Goal: Task Accomplishment & Management: Manage account settings

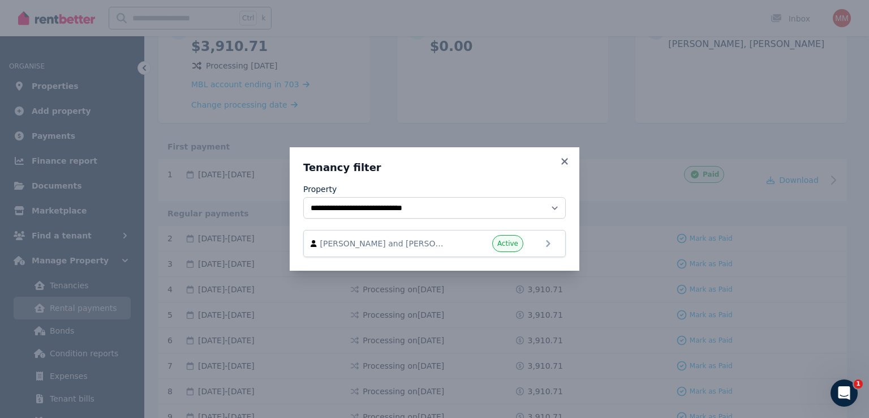
scroll to position [80, 0]
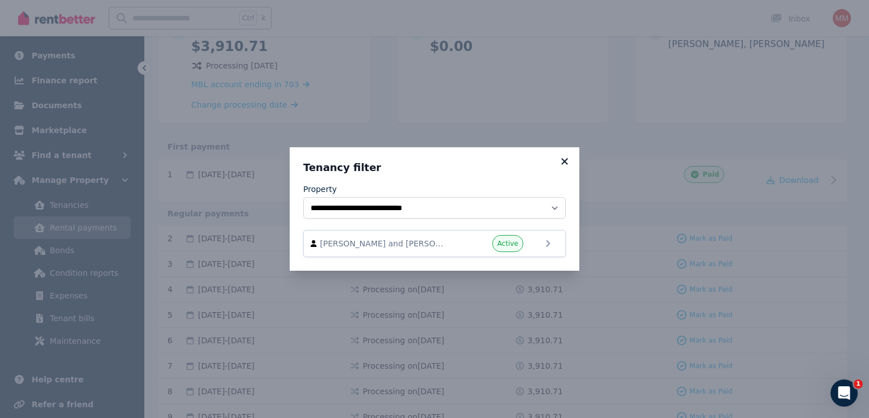
click at [561, 165] on icon at bounding box center [564, 161] width 11 height 10
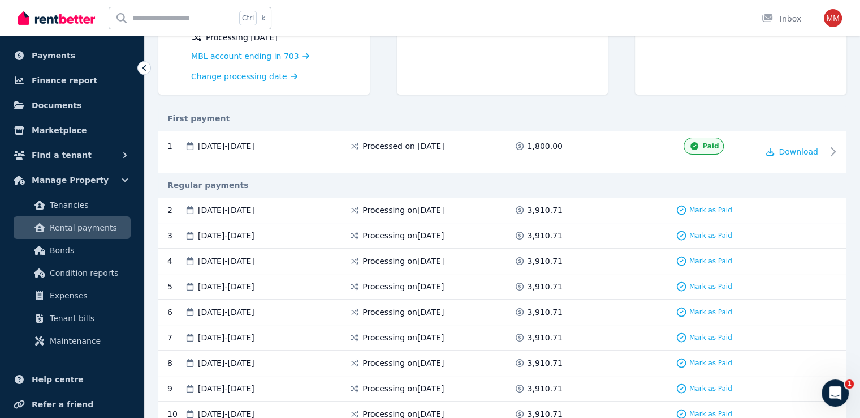
scroll to position [167, 0]
click at [421, 210] on span "Processing on [DATE]" at bounding box center [403, 208] width 81 height 11
click at [255, 207] on span "[DATE] - [DATE]" at bounding box center [226, 208] width 57 height 11
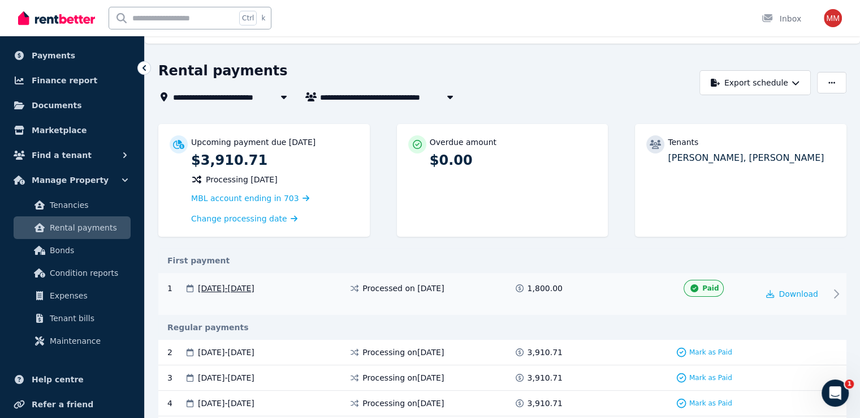
scroll to position [142, 0]
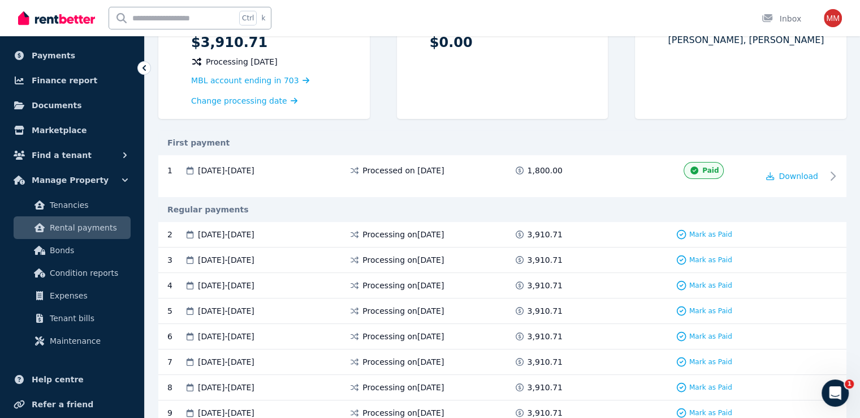
click at [803, 237] on div at bounding box center [793, 234] width 68 height 11
click at [835, 401] on div "Open Intercom Messenger" at bounding box center [835, 392] width 37 height 37
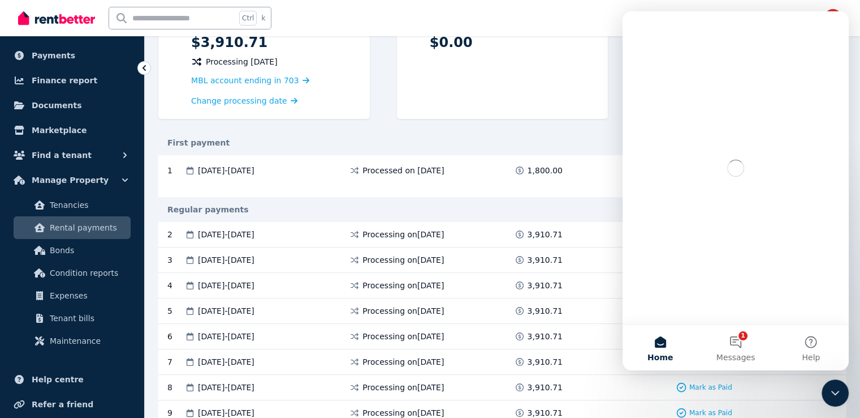
scroll to position [0, 0]
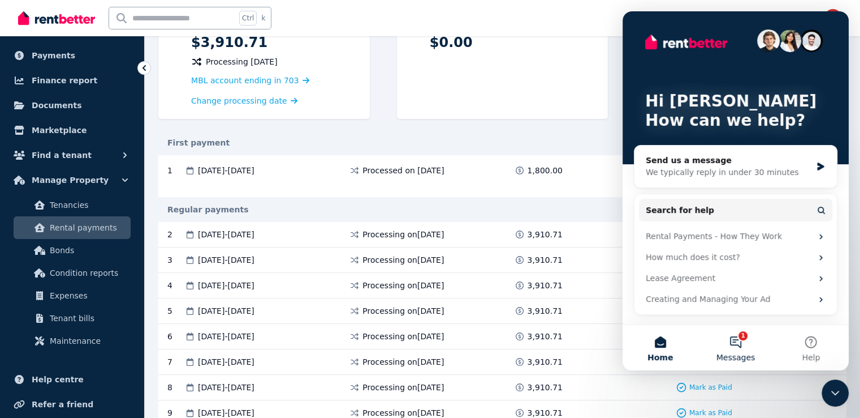
click at [733, 351] on button "1 Messages" at bounding box center [735, 347] width 75 height 45
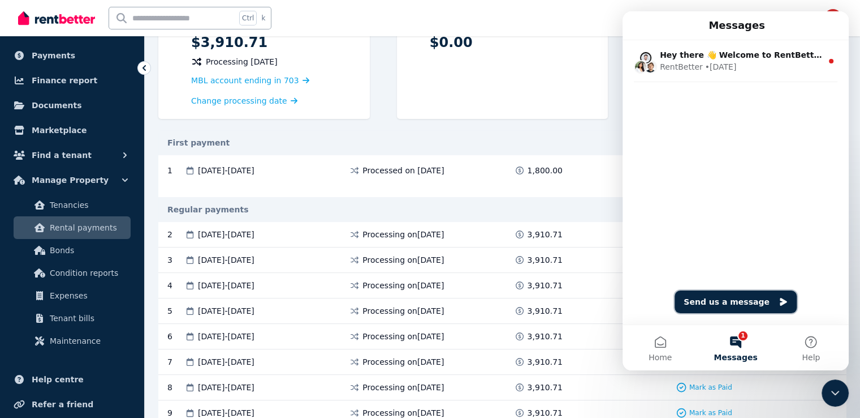
click at [731, 292] on button "Send us a message" at bounding box center [736, 301] width 122 height 23
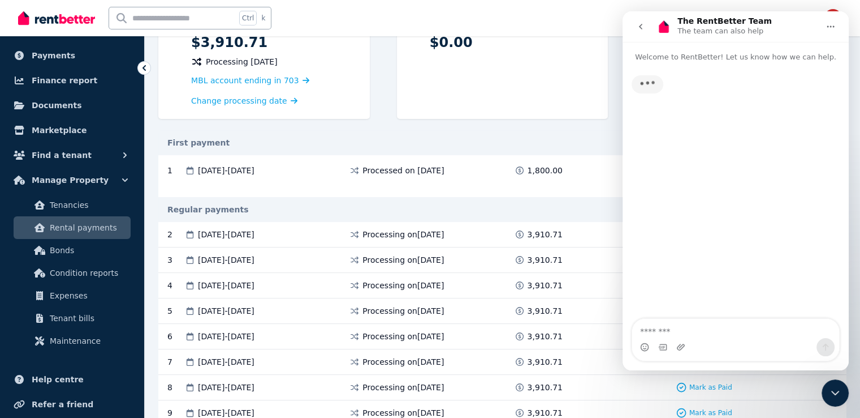
click at [693, 328] on textarea "Message…" at bounding box center [735, 328] width 207 height 19
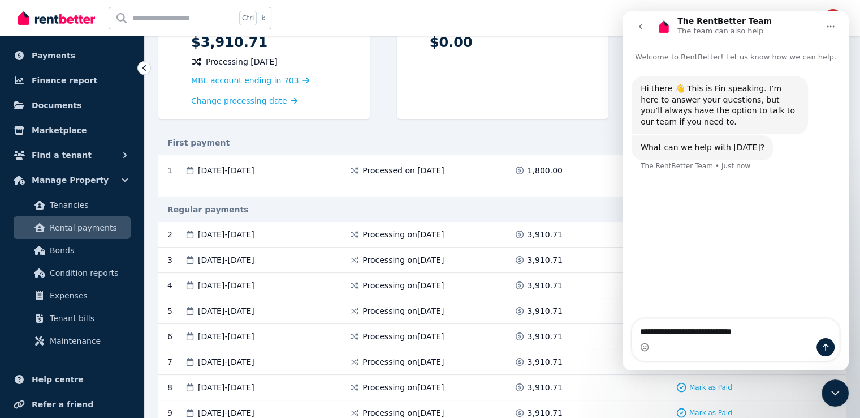
type textarea "**********"
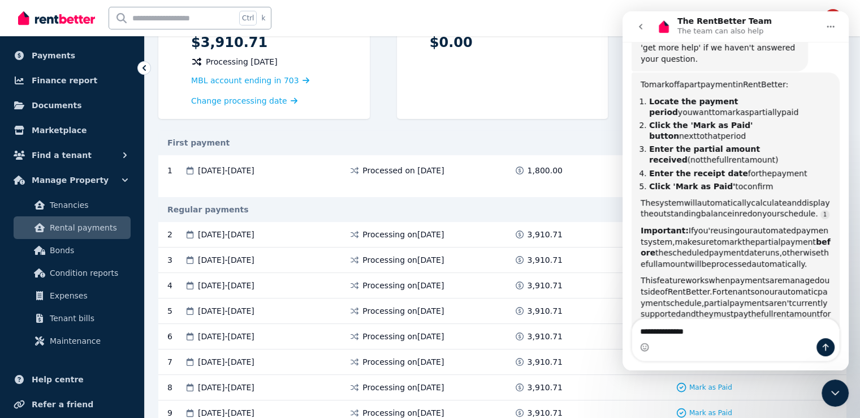
scroll to position [201, 0]
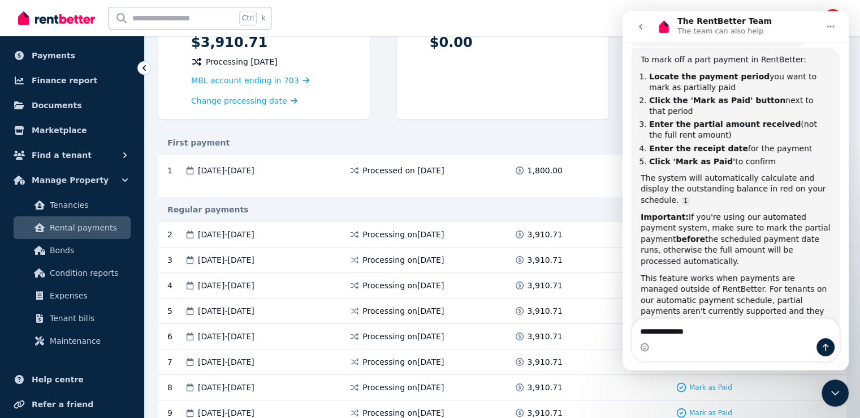
type textarea "**********"
click at [599, 209] on div "Regular payments" at bounding box center [502, 209] width 688 height 11
click at [839, 400] on div "Close Intercom Messenger" at bounding box center [835, 392] width 27 height 27
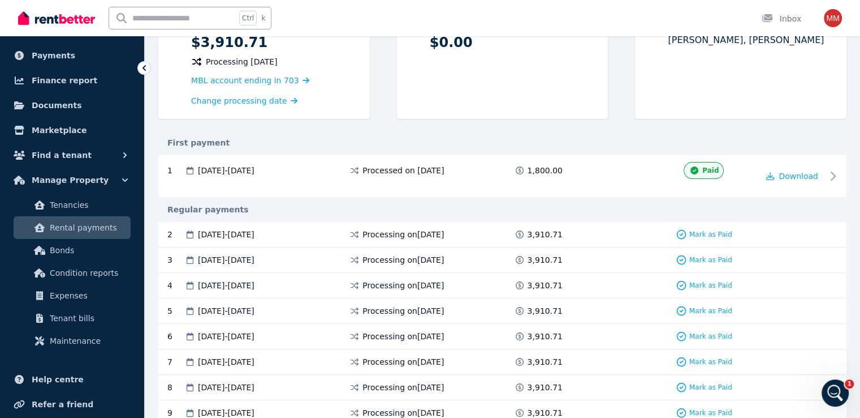
scroll to position [213, 0]
click at [721, 236] on span "Mark as Paid" at bounding box center [711, 234] width 43 height 9
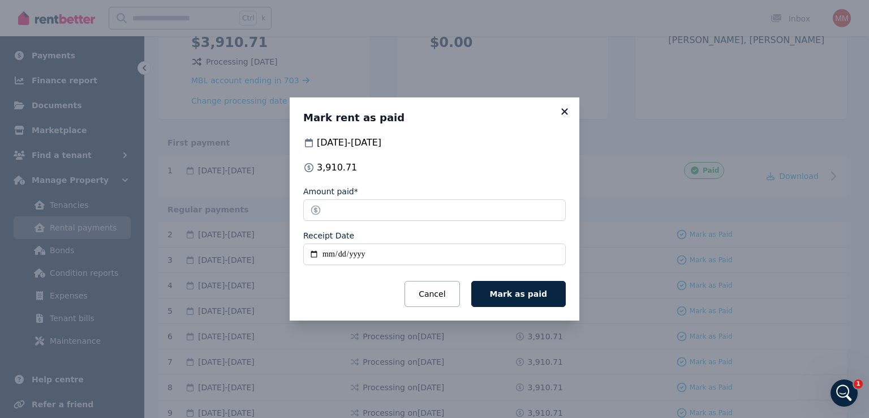
click at [562, 110] on icon at bounding box center [564, 111] width 11 height 10
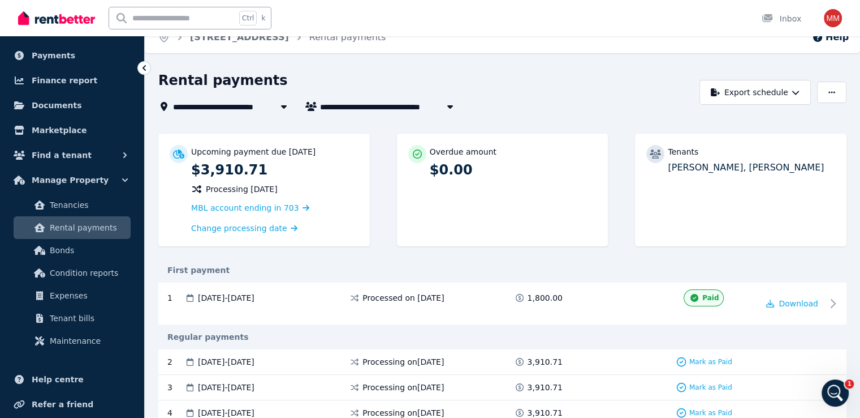
scroll to position [21, 0]
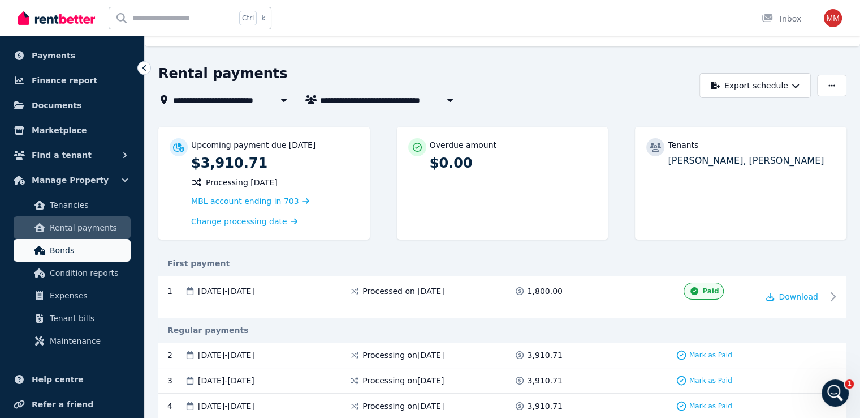
click at [72, 245] on span "Bonds" at bounding box center [88, 250] width 76 height 14
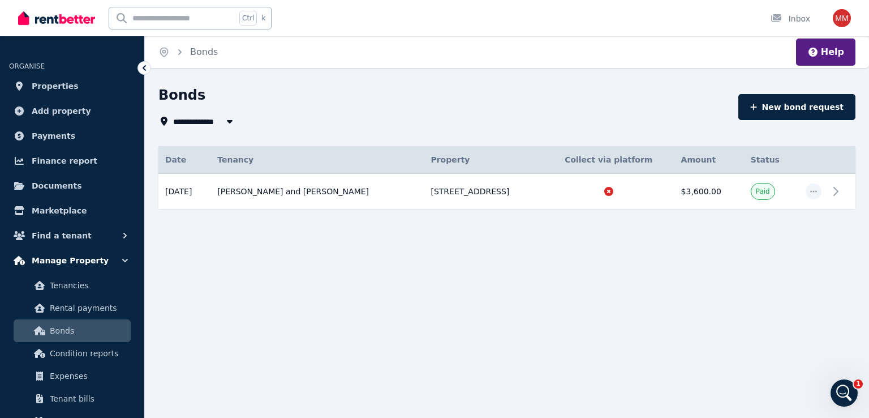
click at [72, 257] on span "Manage Property" at bounding box center [70, 260] width 77 height 14
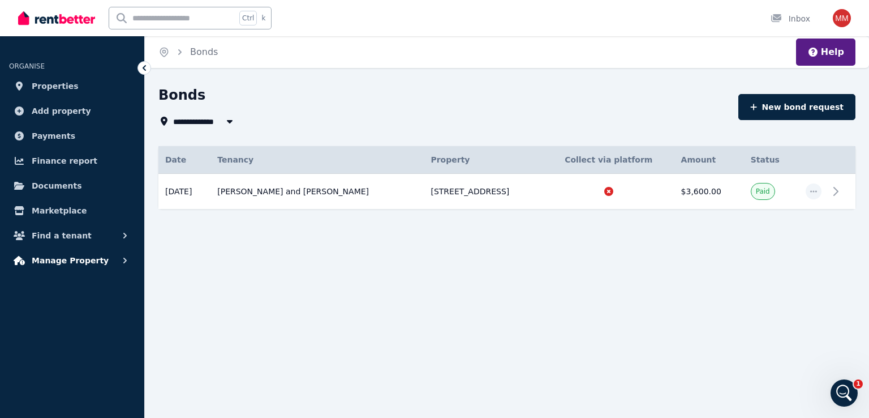
click at [72, 257] on span "Manage Property" at bounding box center [70, 260] width 77 height 14
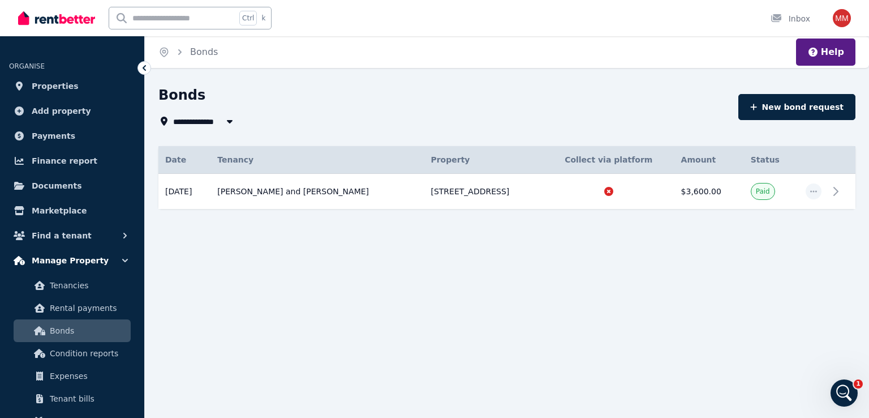
click at [72, 257] on span "Manage Property" at bounding box center [70, 260] width 77 height 14
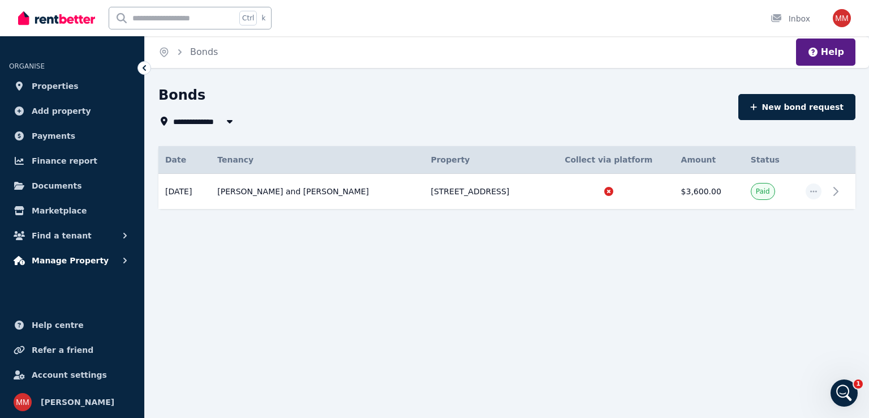
click at [72, 257] on span "Manage Property" at bounding box center [70, 260] width 77 height 14
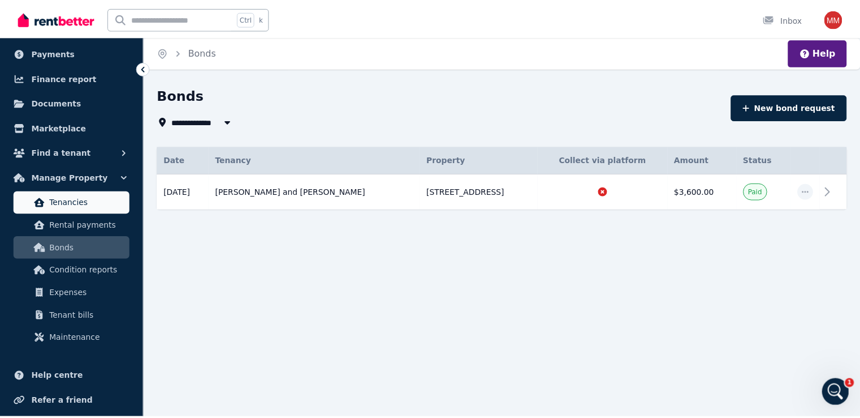
scroll to position [84, 0]
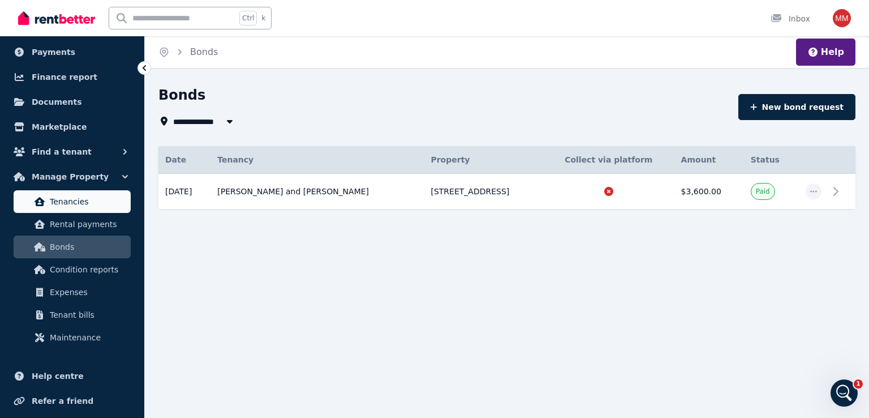
click at [74, 197] on span "Tenancies" at bounding box center [88, 202] width 76 height 14
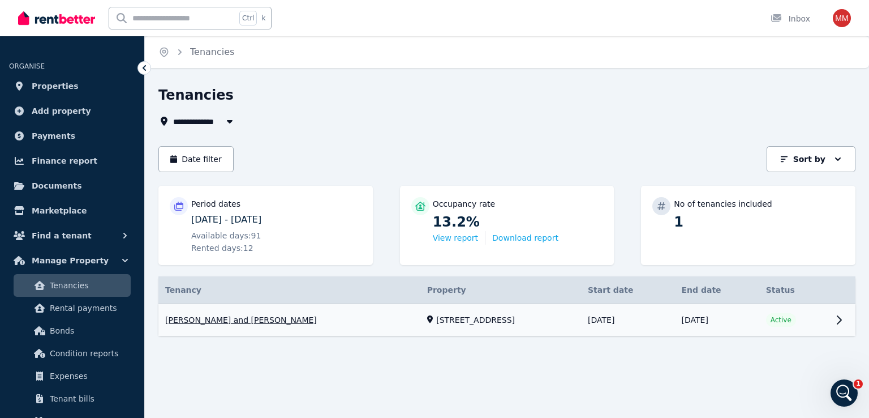
click at [765, 315] on link "View property details" at bounding box center [506, 320] width 697 height 32
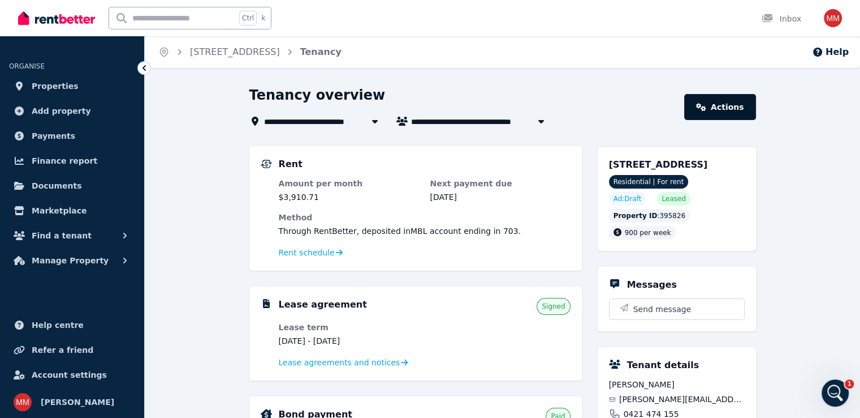
click at [726, 100] on link "Actions" at bounding box center [720, 107] width 71 height 26
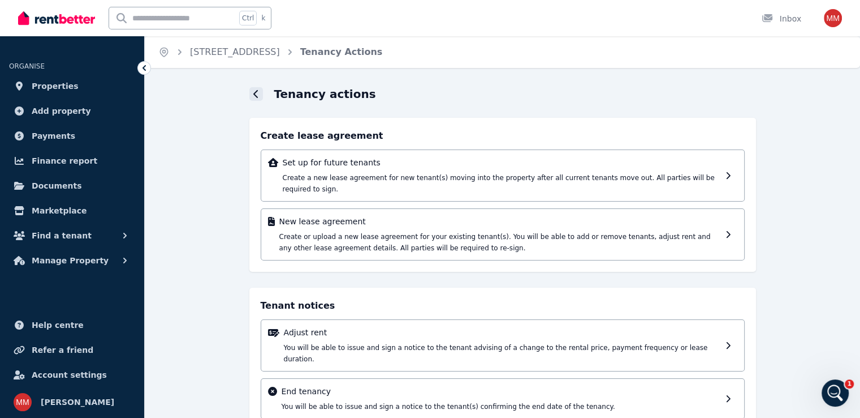
click at [253, 88] on div at bounding box center [256, 94] width 14 height 14
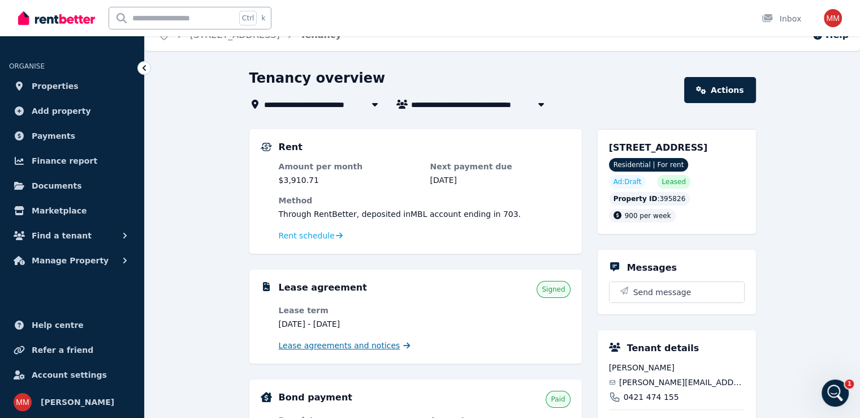
scroll to position [16, 0]
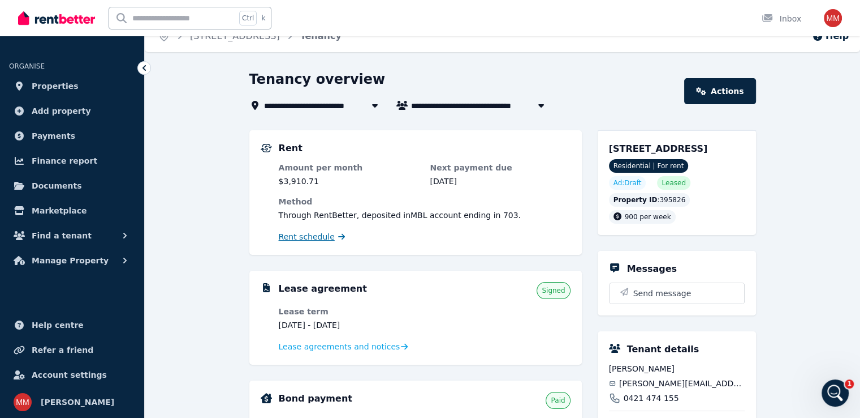
click at [312, 234] on span "Rent schedule" at bounding box center [307, 236] width 56 height 11
